Goal: Information Seeking & Learning: Check status

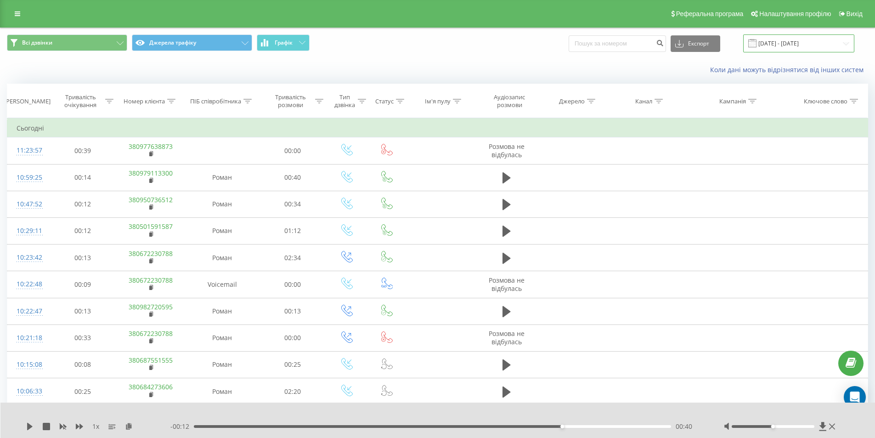
click at [786, 41] on input "20.09.2025 - 22.09.2025" at bounding box center [798, 43] width 111 height 18
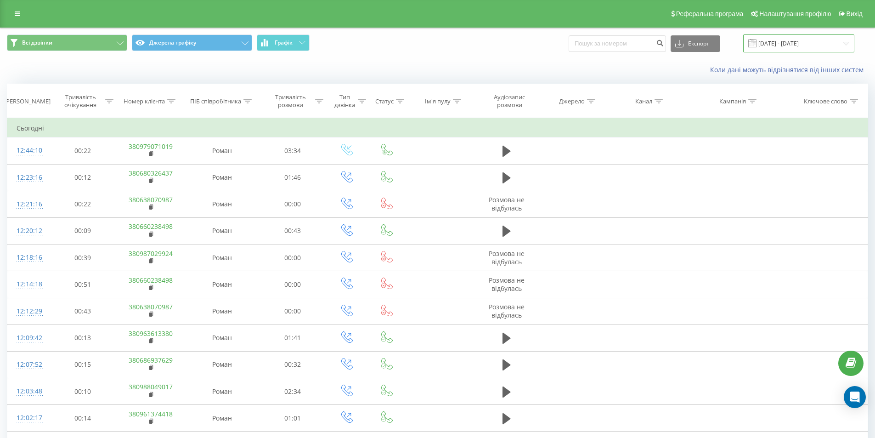
click at [782, 39] on input "[DATE] - [DATE]" at bounding box center [798, 43] width 111 height 18
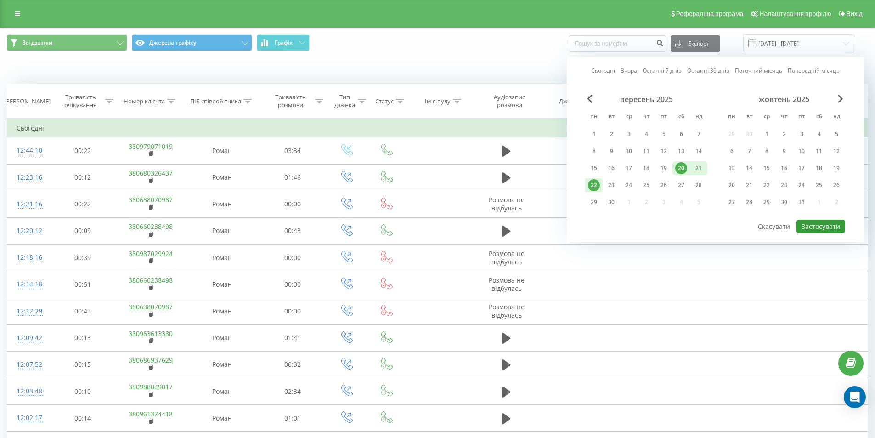
click at [822, 228] on button "Застосувати" at bounding box center [820, 225] width 49 height 13
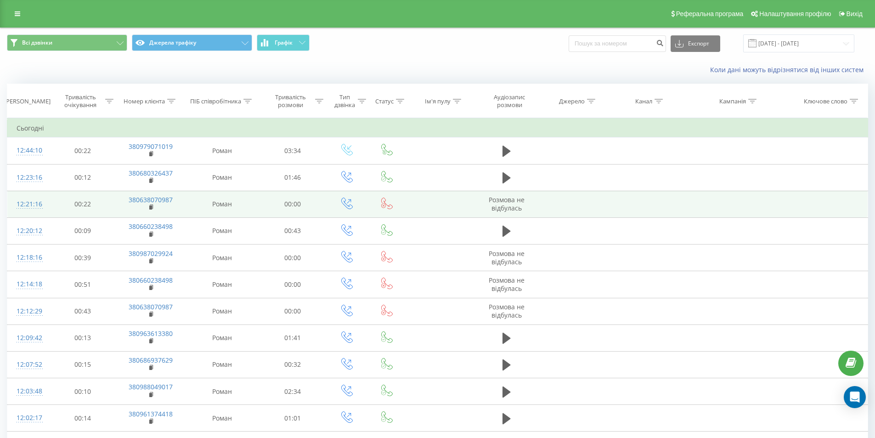
scroll to position [714, 0]
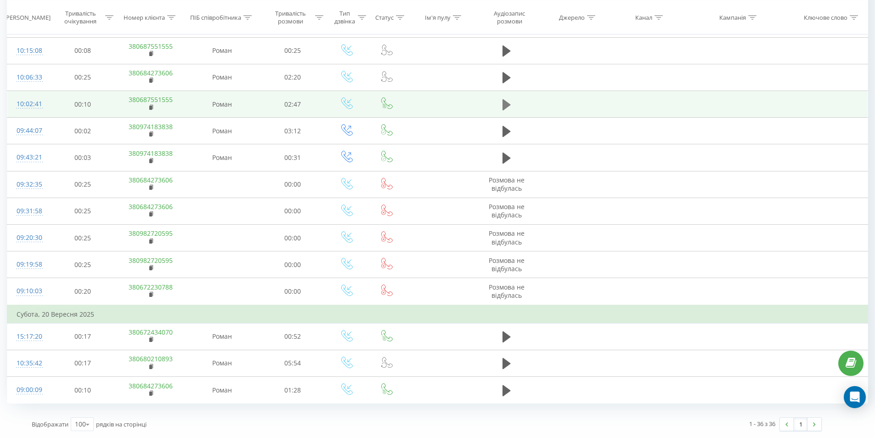
click at [505, 101] on icon at bounding box center [506, 104] width 8 height 11
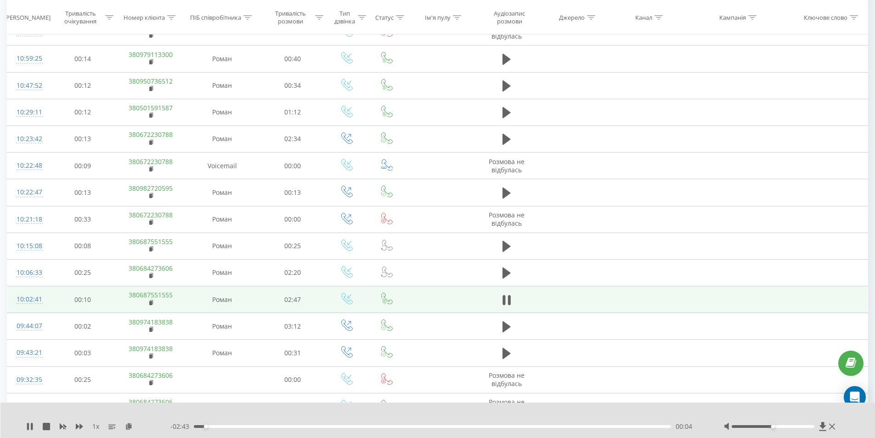
scroll to position [514, 0]
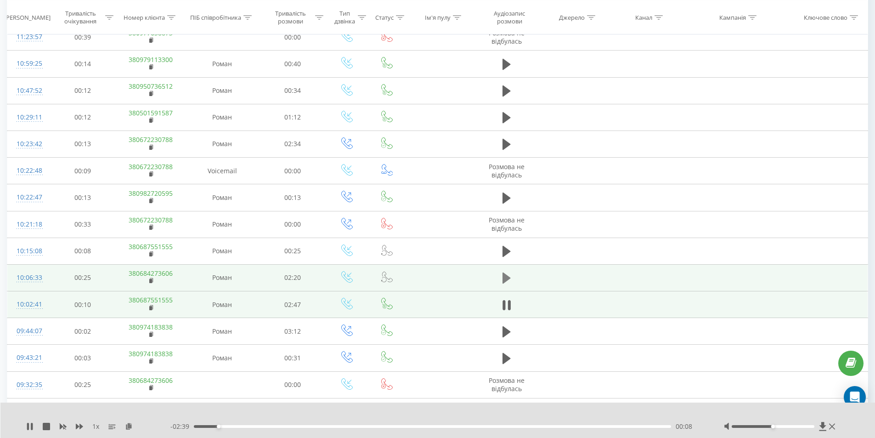
click at [507, 276] on icon at bounding box center [506, 277] width 8 height 11
click at [506, 275] on icon at bounding box center [506, 277] width 8 height 13
click at [29, 422] on icon at bounding box center [29, 425] width 7 height 7
click at [151, 281] on rect at bounding box center [150, 281] width 3 height 4
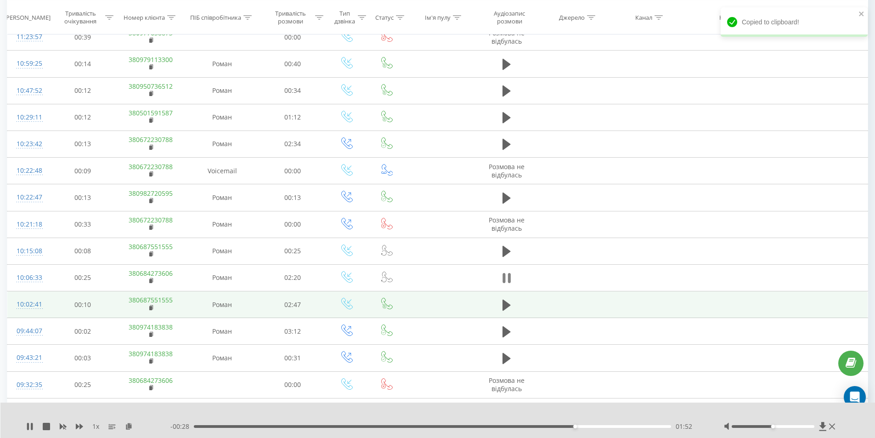
click at [506, 284] on icon at bounding box center [506, 277] width 8 height 13
click at [28, 431] on div "1 x - 00:28 01:52 01:52" at bounding box center [437, 419] width 875 height 35
click at [27, 428] on div "1 x" at bounding box center [98, 426] width 144 height 9
click at [27, 428] on icon at bounding box center [29, 425] width 7 height 7
click at [586, 429] on div "- 00:22 01:58 01:58" at bounding box center [435, 426] width 530 height 9
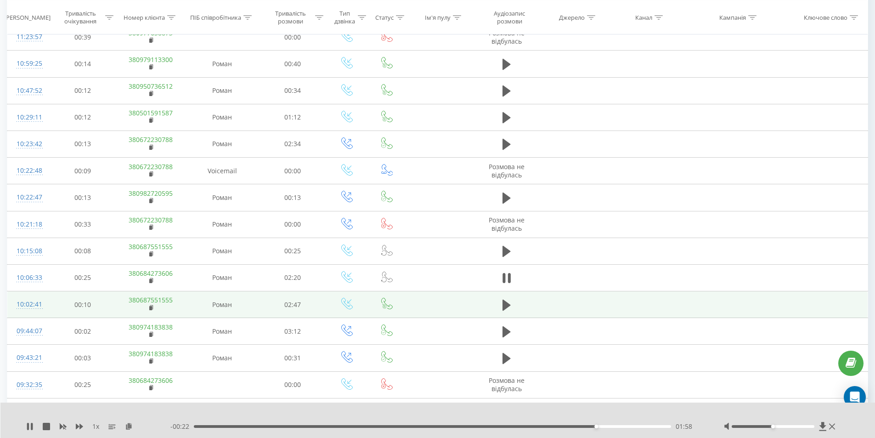
click at [584, 428] on div "- 00:22 01:58 01:58" at bounding box center [435, 426] width 530 height 9
click at [582, 427] on div "- 00:21 01:59 01:59" at bounding box center [435, 426] width 530 height 9
click at [581, 427] on div "- 00:21 01:59 01:59" at bounding box center [435, 426] width 530 height 9
click at [583, 423] on div "- 00:20 02:00 02:00" at bounding box center [435, 426] width 530 height 9
click at [584, 425] on div "01:55" at bounding box center [433, 426] width 478 height 3
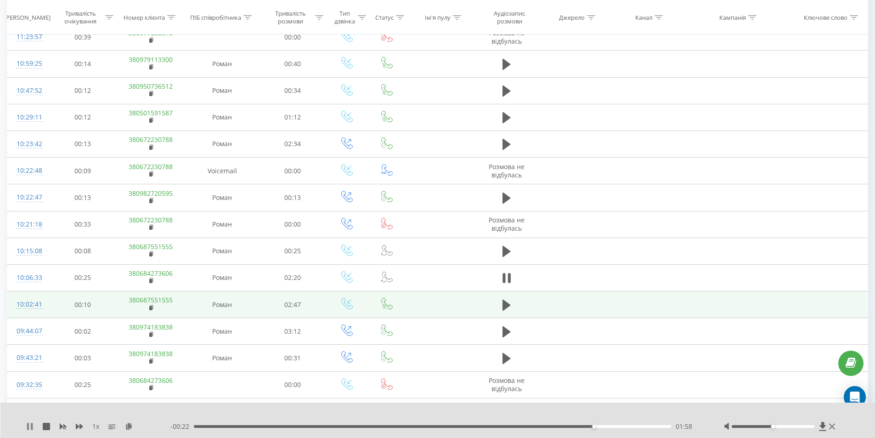
click at [32, 424] on icon at bounding box center [32, 425] width 2 height 7
click at [31, 427] on icon at bounding box center [30, 425] width 6 height 7
click at [506, 277] on icon at bounding box center [506, 277] width 8 height 13
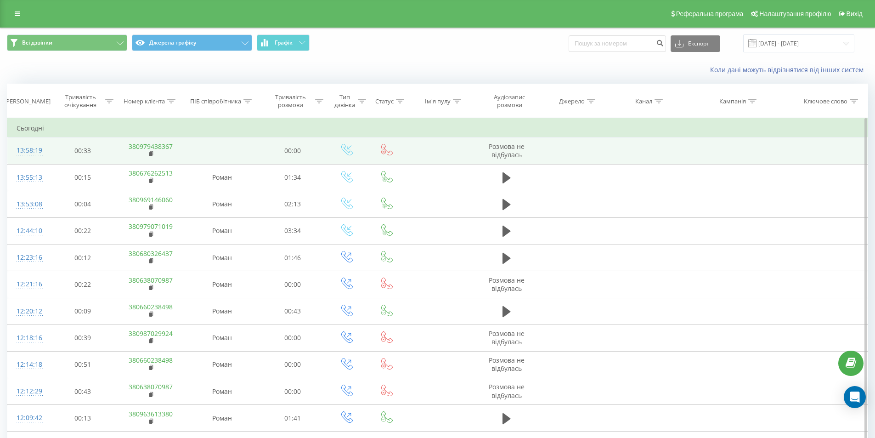
click at [155, 146] on link "380979438367" at bounding box center [151, 146] width 44 height 9
